Goal: Information Seeking & Learning: Learn about a topic

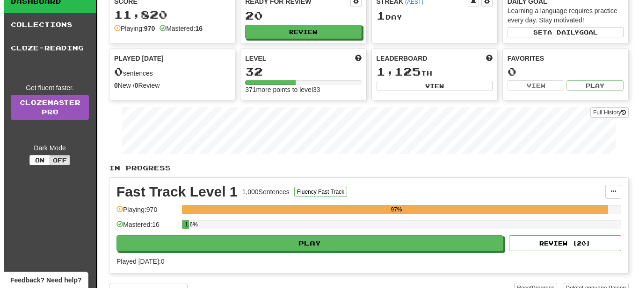
scroll to position [78, 0]
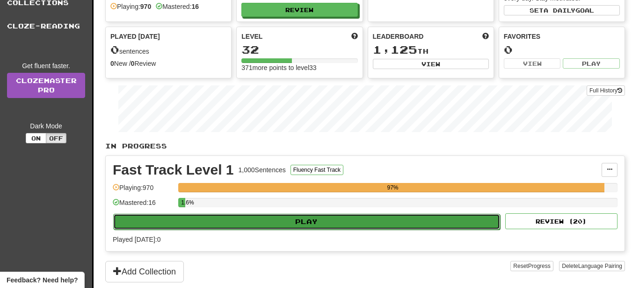
click at [244, 217] on button "Play" at bounding box center [306, 222] width 387 height 16
select select "**"
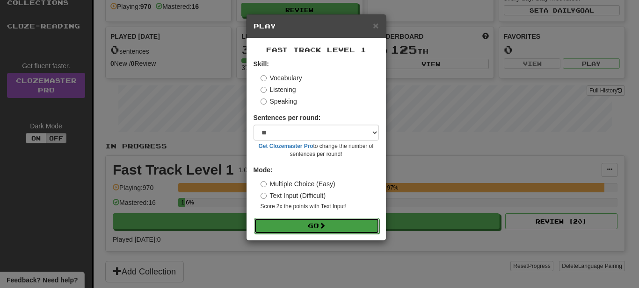
click at [274, 229] on button "Go" at bounding box center [316, 226] width 125 height 16
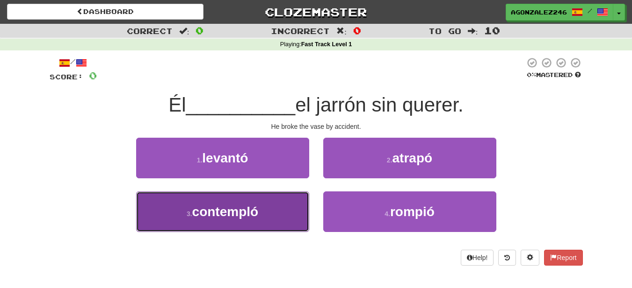
click at [306, 201] on button "3 . contempló" at bounding box center [222, 212] width 173 height 41
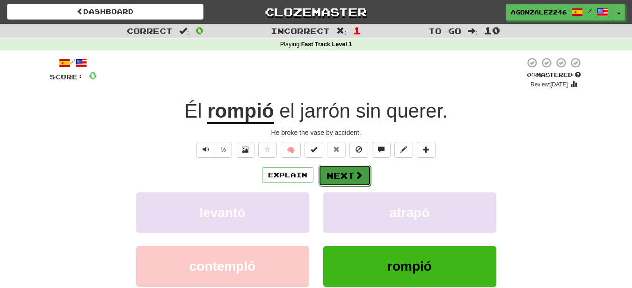
click at [339, 175] on button "Next" at bounding box center [344, 176] width 52 height 22
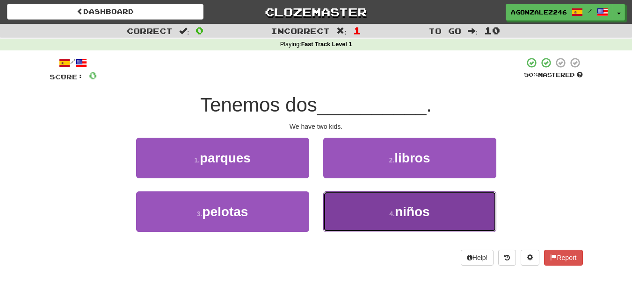
click at [342, 208] on button "4 . niños" at bounding box center [409, 212] width 173 height 41
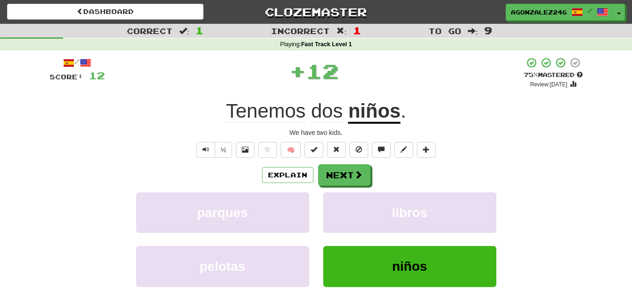
click at [326, 163] on div "/ Score: 12 + 12 75 % Mastered Review: [DATE] Tenemos dos niños . We have two k…" at bounding box center [316, 196] width 533 height 278
click at [326, 165] on button "Next" at bounding box center [344, 176] width 52 height 22
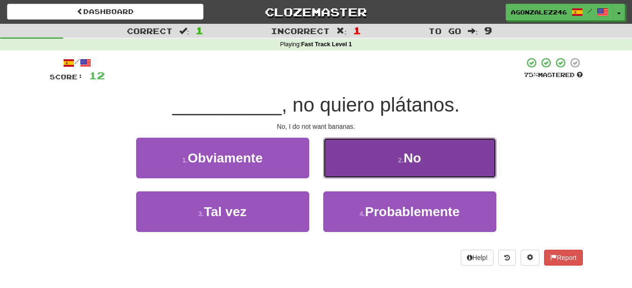
click at [371, 167] on button "2 . No" at bounding box center [409, 158] width 173 height 41
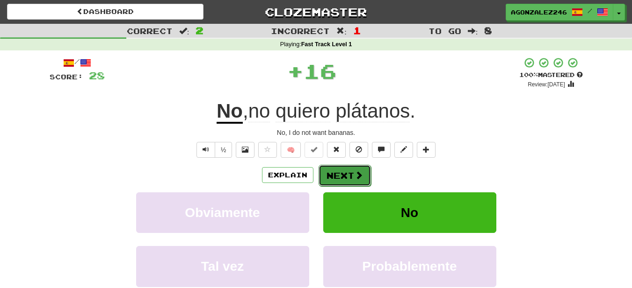
click at [359, 183] on button "Next" at bounding box center [344, 176] width 52 height 22
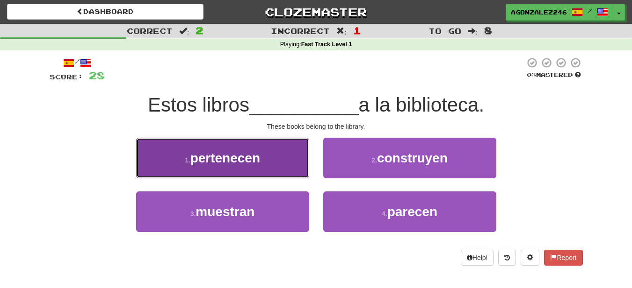
click at [299, 163] on button "1 . pertenecen" at bounding box center [222, 158] width 173 height 41
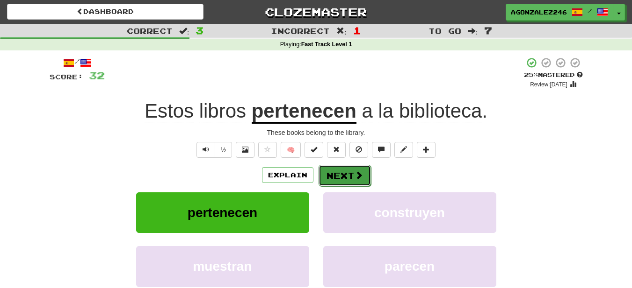
click at [331, 180] on button "Next" at bounding box center [344, 176] width 52 height 22
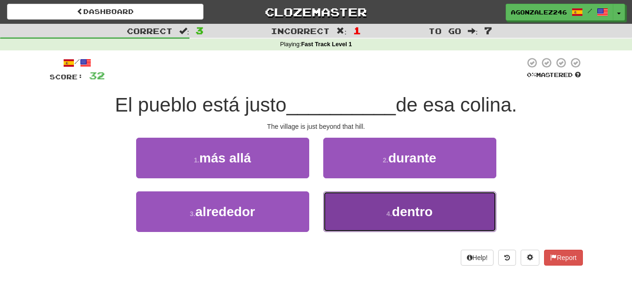
click at [368, 206] on button "4 . dentro" at bounding box center [409, 212] width 173 height 41
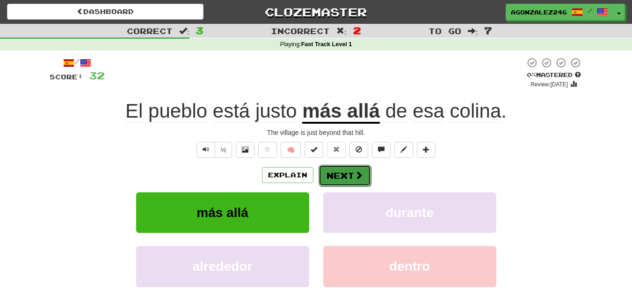
click at [344, 171] on button "Next" at bounding box center [344, 176] width 52 height 22
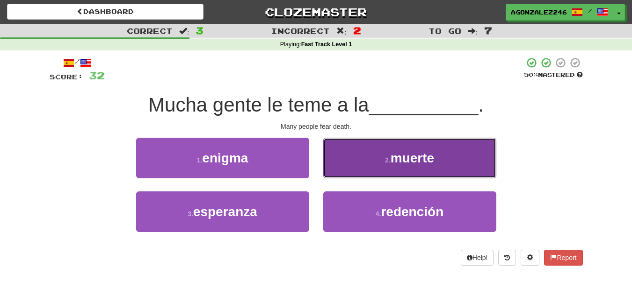
click at [457, 144] on button "2 . muerte" at bounding box center [409, 158] width 173 height 41
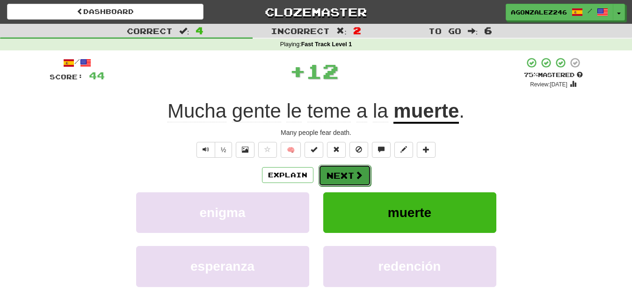
click at [350, 170] on button "Next" at bounding box center [344, 176] width 52 height 22
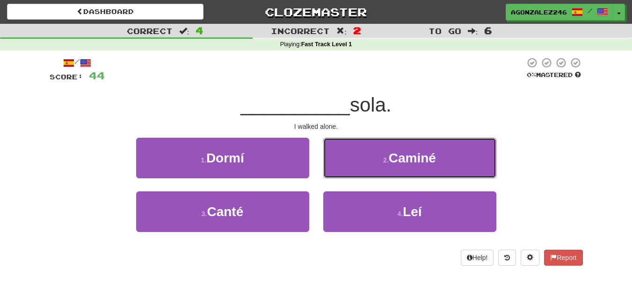
click at [350, 170] on button "2 . Caminé" at bounding box center [409, 158] width 173 height 41
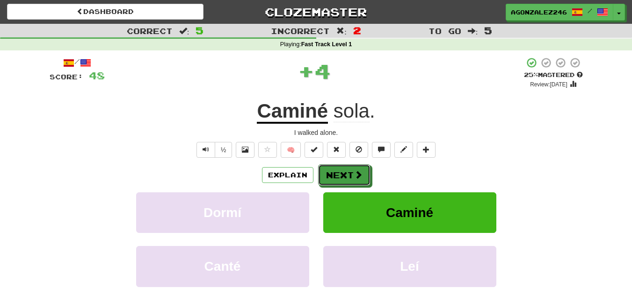
click at [350, 170] on button "Next" at bounding box center [344, 176] width 52 height 22
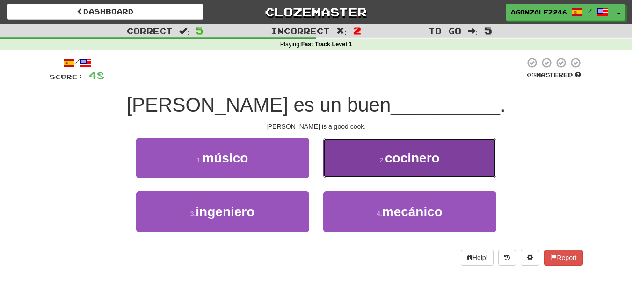
click at [337, 152] on button "2 . cocinero" at bounding box center [409, 158] width 173 height 41
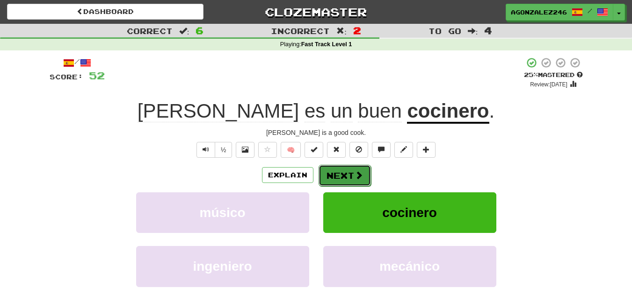
click at [339, 172] on button "Next" at bounding box center [344, 176] width 52 height 22
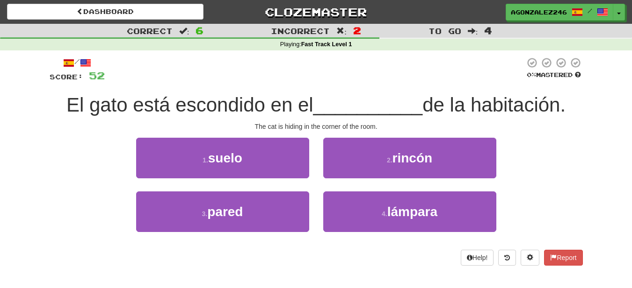
drag, startPoint x: 53, startPoint y: 102, endPoint x: 586, endPoint y: 117, distance: 533.2
click at [586, 117] on div "/ Score: 52 0 % Mastered El gato está escondido en el __________ de la habitaci…" at bounding box center [316, 164] width 547 height 229
click at [515, 119] on div "/ Score: 52 0 % Mastered El gato está escondido en el __________ de la habitaci…" at bounding box center [316, 161] width 533 height 209
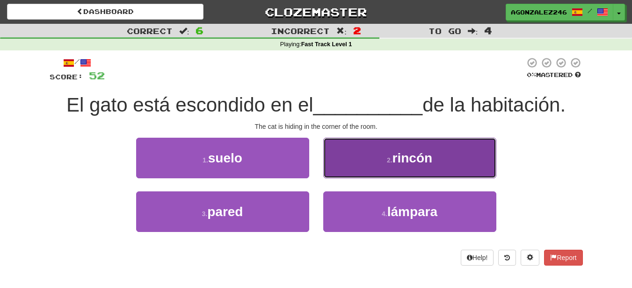
click at [364, 174] on button "2 . rincón" at bounding box center [409, 158] width 173 height 41
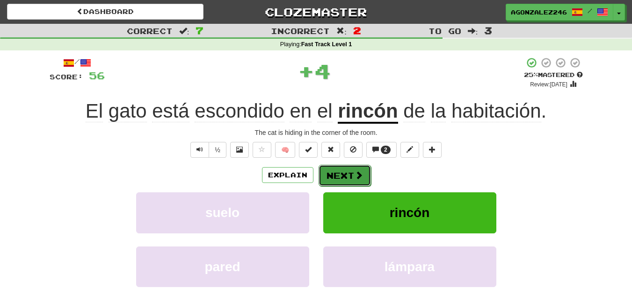
click at [354, 180] on span at bounding box center [358, 175] width 8 height 8
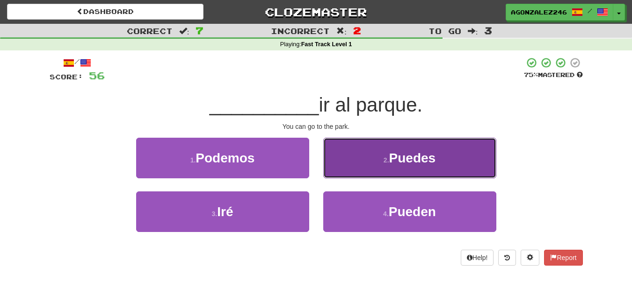
click at [363, 170] on button "2 . Puedes" at bounding box center [409, 158] width 173 height 41
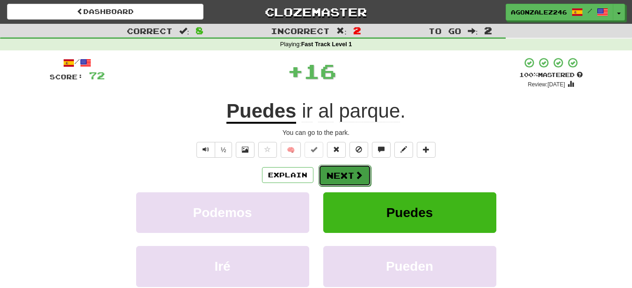
click at [360, 173] on span at bounding box center [358, 175] width 8 height 8
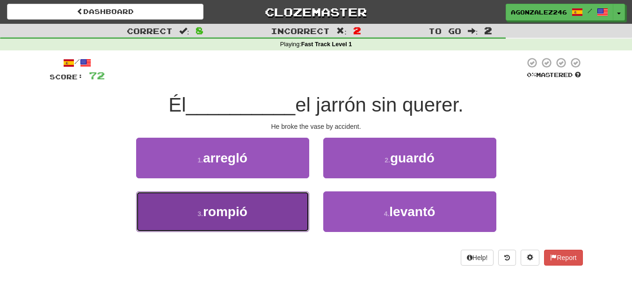
click at [281, 207] on button "3 . rompió" at bounding box center [222, 212] width 173 height 41
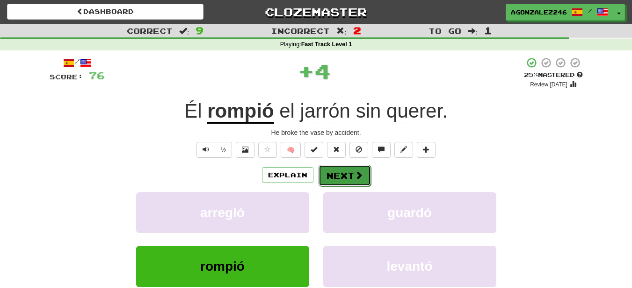
click at [330, 177] on button "Next" at bounding box center [344, 176] width 52 height 22
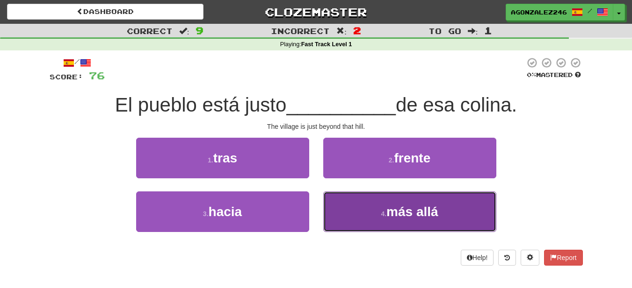
click at [333, 206] on button "4 . más allá" at bounding box center [409, 212] width 173 height 41
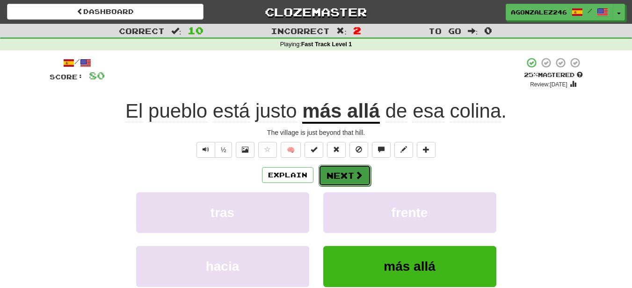
click at [333, 181] on button "Next" at bounding box center [344, 176] width 52 height 22
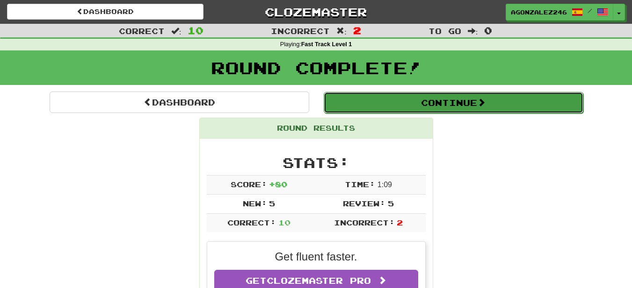
click at [362, 109] on button "Continue" at bounding box center [453, 103] width 259 height 22
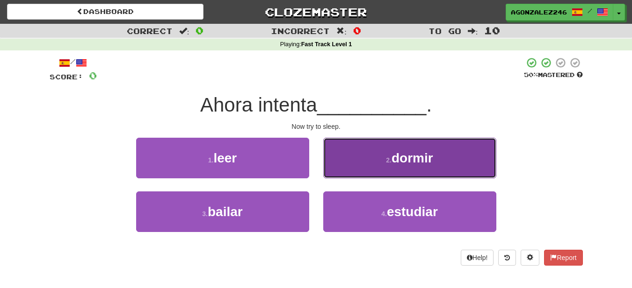
click at [363, 157] on button "2 . dormir" at bounding box center [409, 158] width 173 height 41
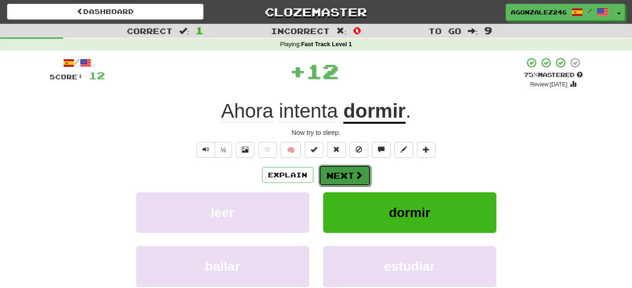
click at [346, 181] on button "Next" at bounding box center [344, 176] width 52 height 22
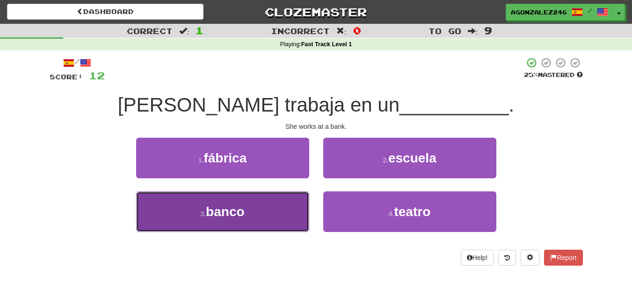
click at [299, 225] on button "3 . banco" at bounding box center [222, 212] width 173 height 41
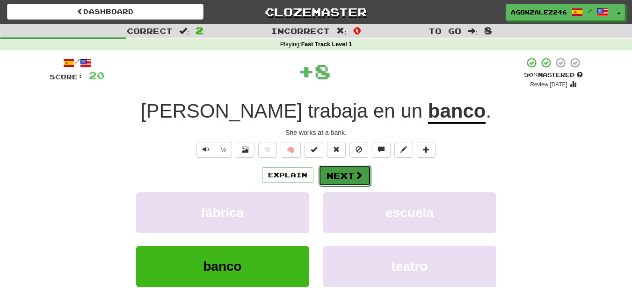
click at [332, 183] on button "Next" at bounding box center [344, 176] width 52 height 22
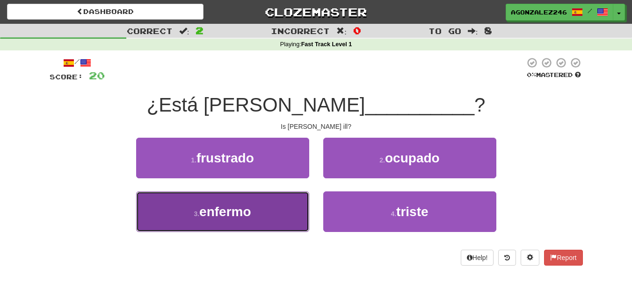
click at [293, 201] on button "3 . enfermo" at bounding box center [222, 212] width 173 height 41
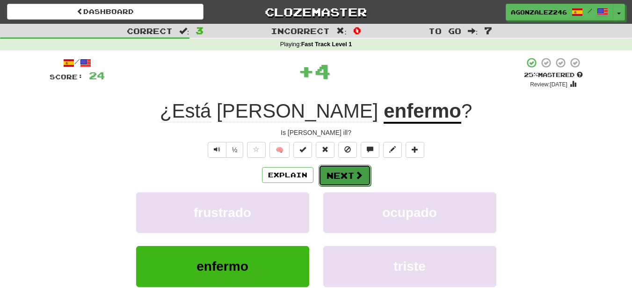
click at [338, 177] on button "Next" at bounding box center [344, 176] width 52 height 22
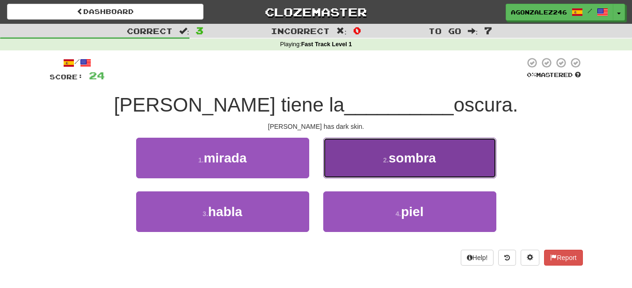
click at [324, 172] on button "2 . sombra" at bounding box center [409, 158] width 173 height 41
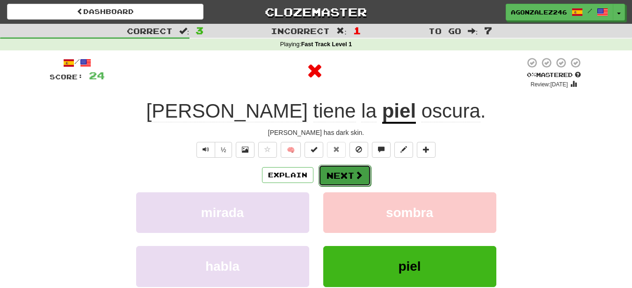
click at [324, 173] on button "Next" at bounding box center [344, 176] width 52 height 22
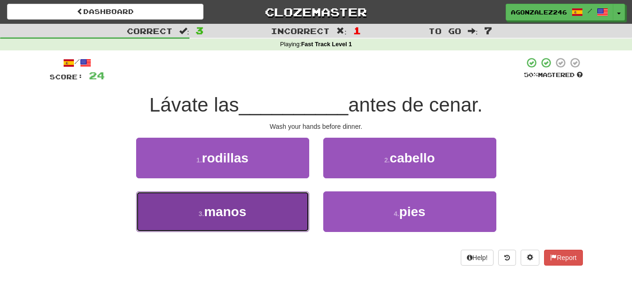
click at [299, 210] on button "3 . manos" at bounding box center [222, 212] width 173 height 41
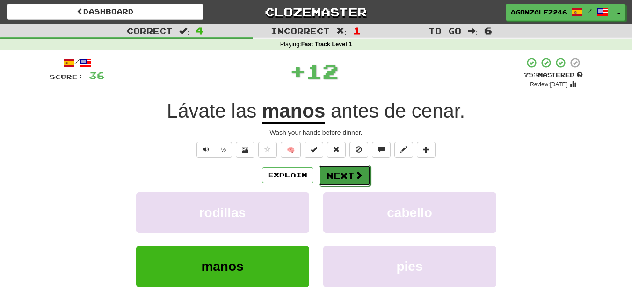
click at [322, 179] on button "Next" at bounding box center [344, 176] width 52 height 22
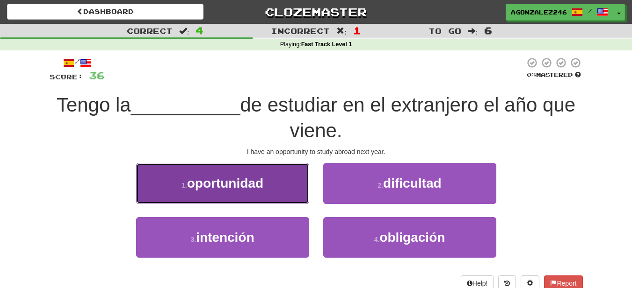
click at [292, 180] on button "1 . oportunidad" at bounding box center [222, 183] width 173 height 41
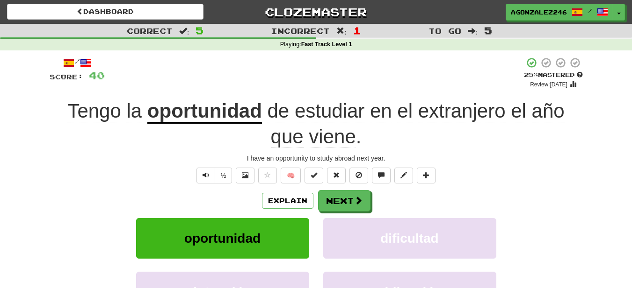
click at [334, 189] on div "/ Score: 40 + 4 25 % Mastered Review: 2025-09-19 Tengo la oportunidad de estudi…" at bounding box center [316, 208] width 533 height 303
click at [341, 202] on button "Next" at bounding box center [344, 202] width 52 height 22
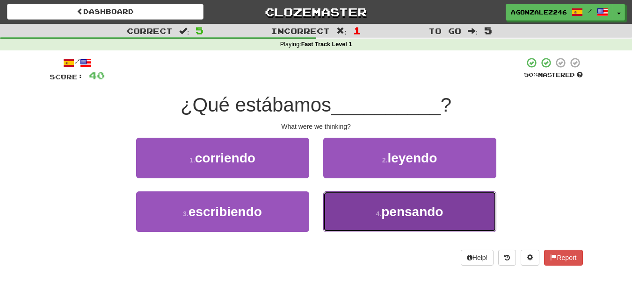
click at [337, 209] on button "4 . pensando" at bounding box center [409, 212] width 173 height 41
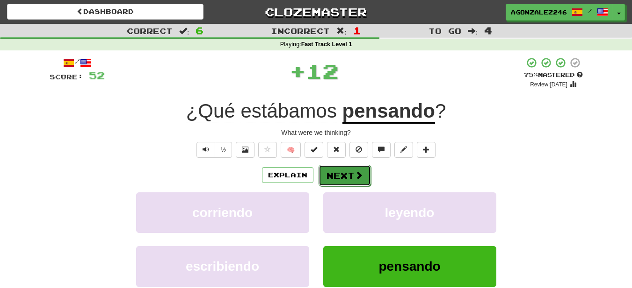
click at [338, 173] on button "Next" at bounding box center [344, 176] width 52 height 22
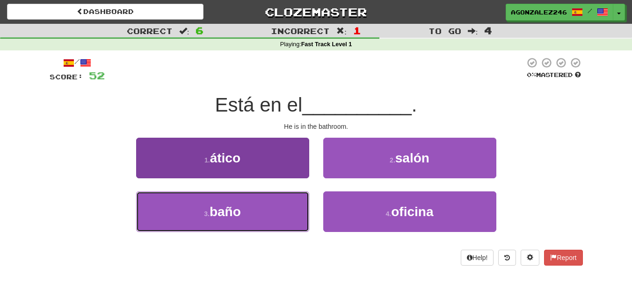
click at [282, 218] on button "3 . baño" at bounding box center [222, 212] width 173 height 41
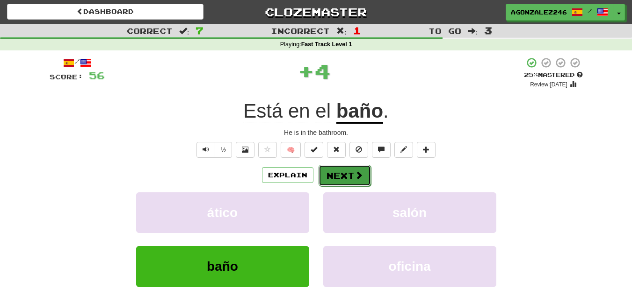
click at [333, 177] on button "Next" at bounding box center [344, 176] width 52 height 22
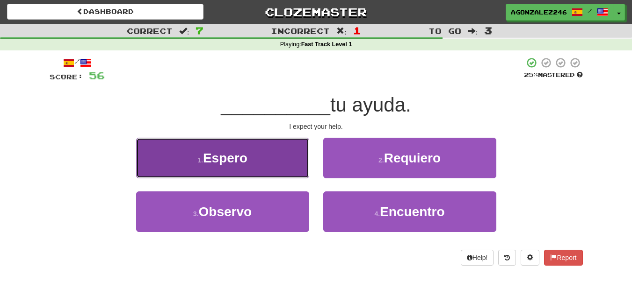
click at [304, 174] on button "1 . Espero" at bounding box center [222, 158] width 173 height 41
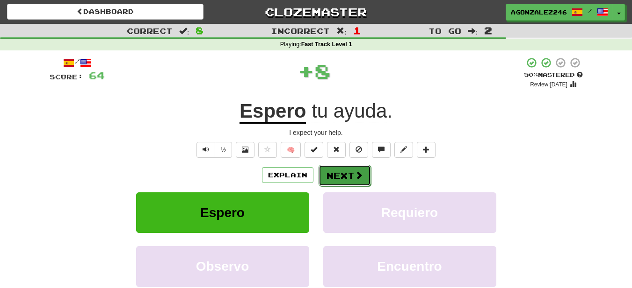
click at [333, 172] on button "Next" at bounding box center [344, 176] width 52 height 22
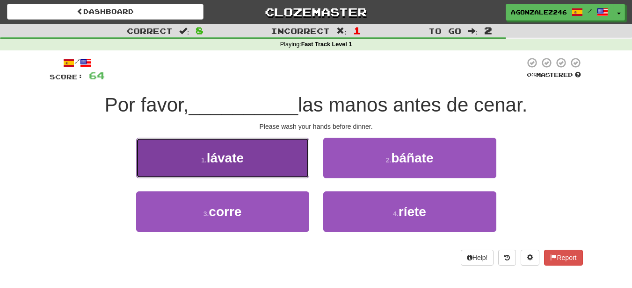
click at [267, 171] on button "1 . lávate" at bounding box center [222, 158] width 173 height 41
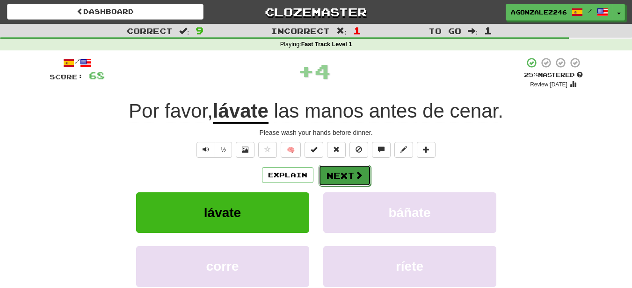
click at [329, 174] on button "Next" at bounding box center [344, 176] width 52 height 22
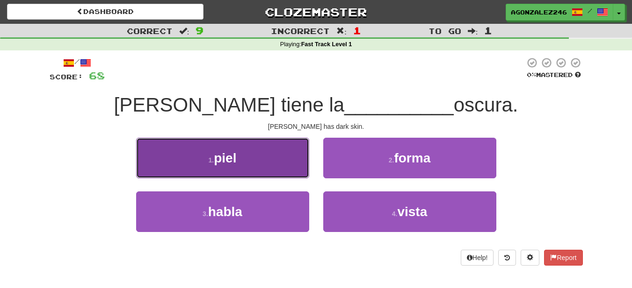
click at [290, 174] on button "1 . piel" at bounding box center [222, 158] width 173 height 41
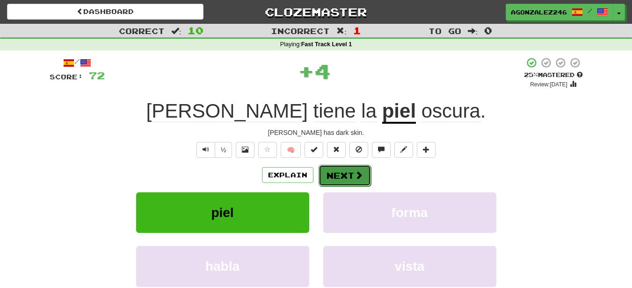
click at [322, 173] on button "Next" at bounding box center [344, 176] width 52 height 22
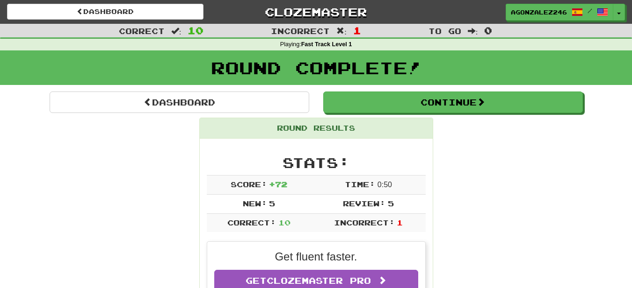
click at [390, 91] on div "Round Complete!" at bounding box center [316, 70] width 632 height 41
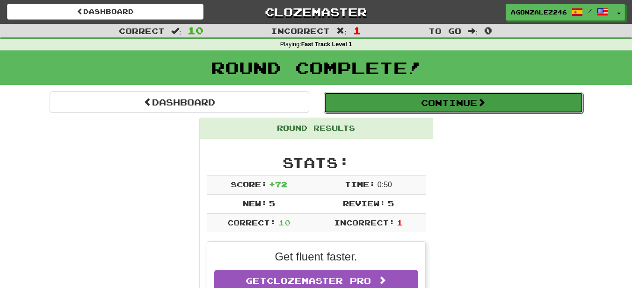
click at [396, 95] on button "Continue" at bounding box center [453, 103] width 259 height 22
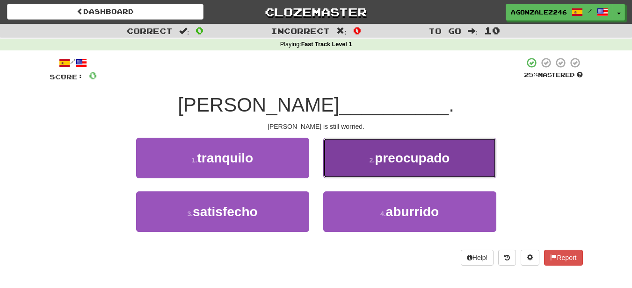
click at [349, 169] on button "2 . preocupado" at bounding box center [409, 158] width 173 height 41
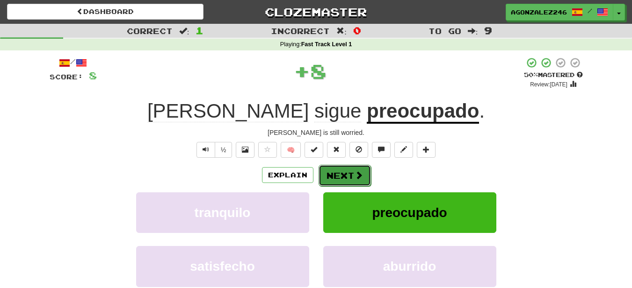
click at [342, 172] on button "Next" at bounding box center [344, 176] width 52 height 22
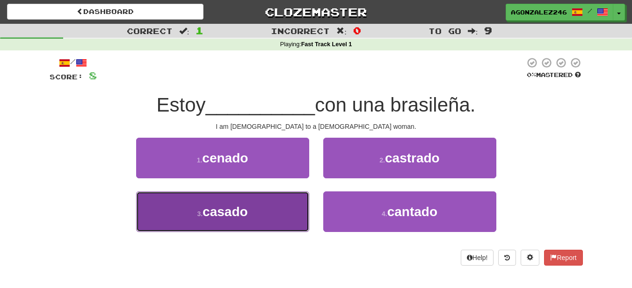
click at [236, 211] on span "casado" at bounding box center [224, 212] width 45 height 14
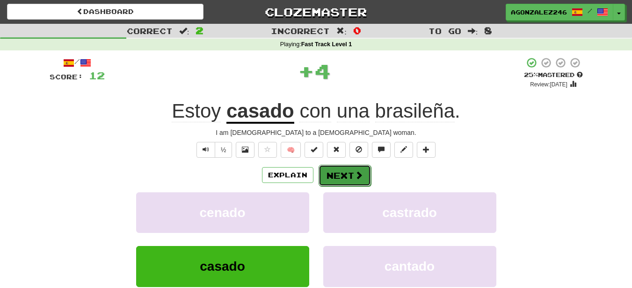
click at [336, 173] on button "Next" at bounding box center [344, 176] width 52 height 22
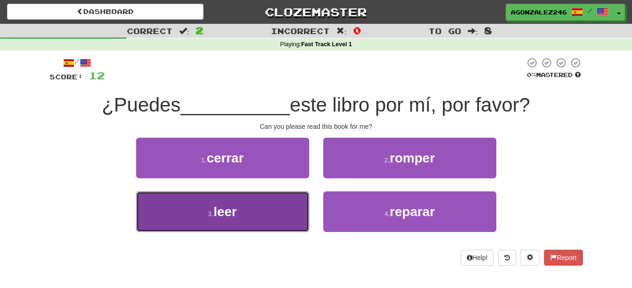
click at [289, 205] on button "3 . leer" at bounding box center [222, 212] width 173 height 41
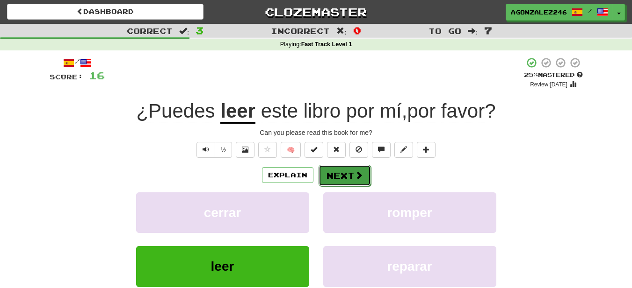
click at [332, 179] on button "Next" at bounding box center [344, 176] width 52 height 22
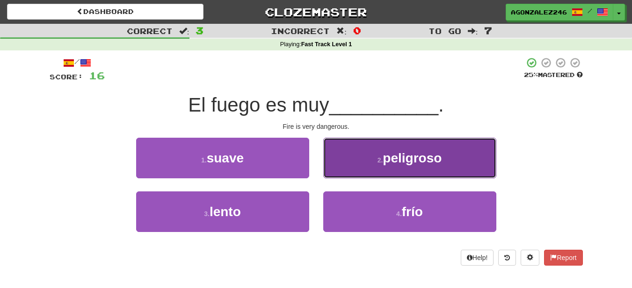
click at [334, 167] on button "2 . peligroso" at bounding box center [409, 158] width 173 height 41
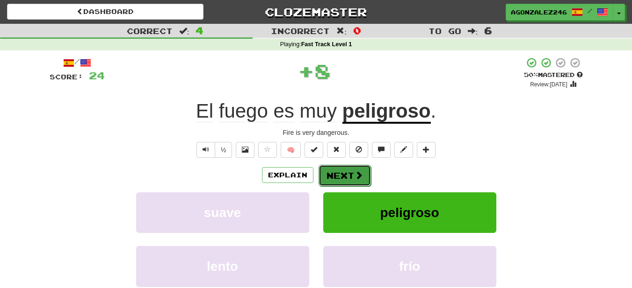
click at [324, 172] on button "Next" at bounding box center [344, 176] width 52 height 22
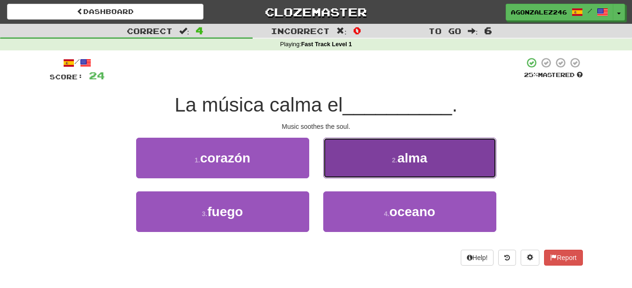
click at [324, 170] on button "2 . alma" at bounding box center [409, 158] width 173 height 41
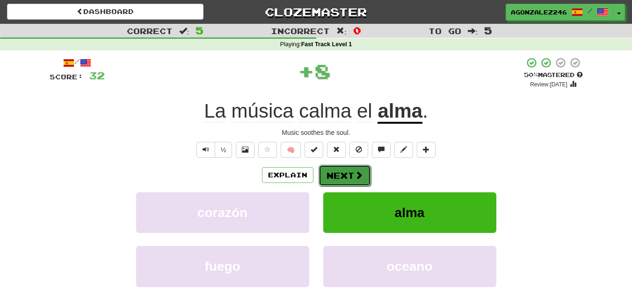
click at [331, 177] on button "Next" at bounding box center [344, 176] width 52 height 22
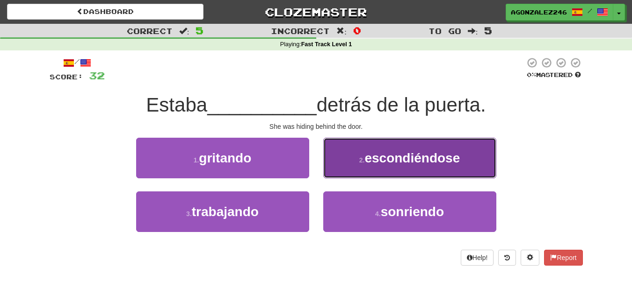
click at [338, 175] on button "2 . escondiéndose" at bounding box center [409, 158] width 173 height 41
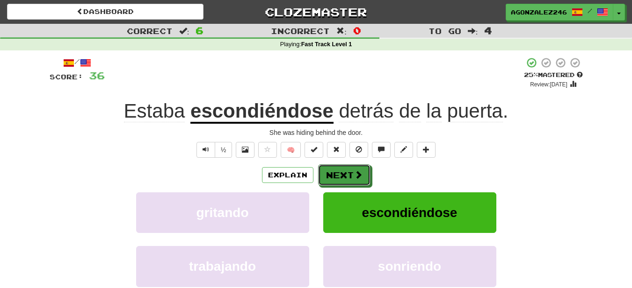
click at [338, 175] on button "Next" at bounding box center [344, 176] width 52 height 22
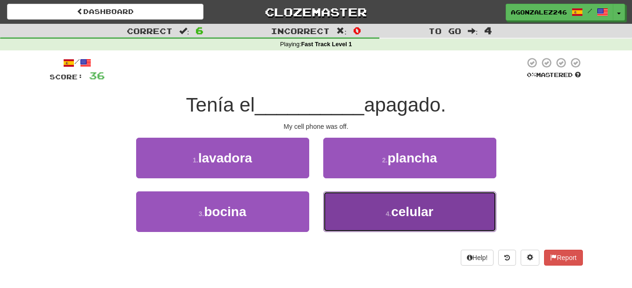
click at [343, 198] on button "4 . celular" at bounding box center [409, 212] width 173 height 41
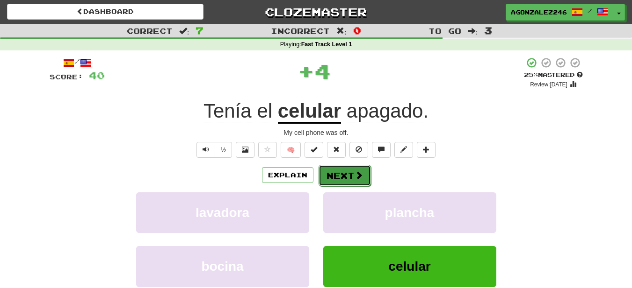
click at [343, 178] on button "Next" at bounding box center [344, 176] width 52 height 22
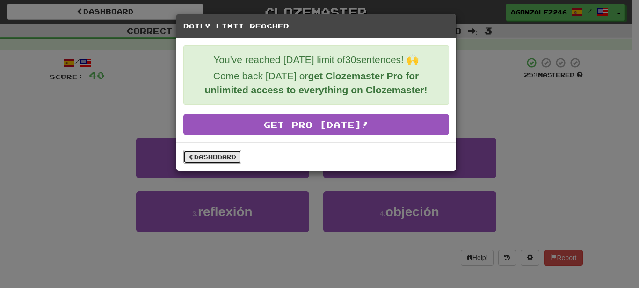
click at [239, 154] on link "Dashboard" at bounding box center [212, 157] width 58 height 14
